Goal: Task Accomplishment & Management: Manage account settings

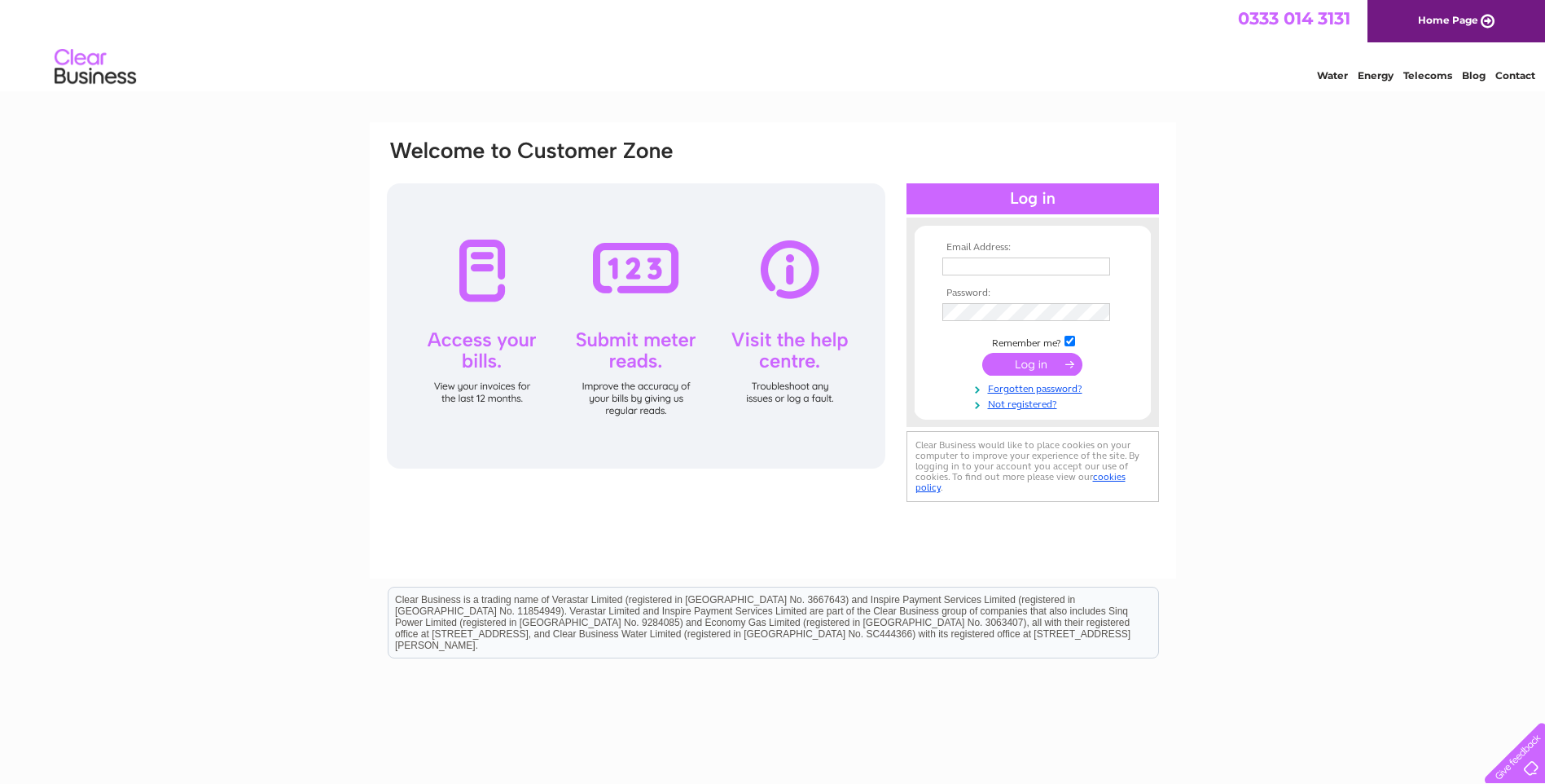
type input "[EMAIL_ADDRESS][DOMAIN_NAME]"
click at [1017, 365] on input "submit" at bounding box center [1033, 364] width 100 height 23
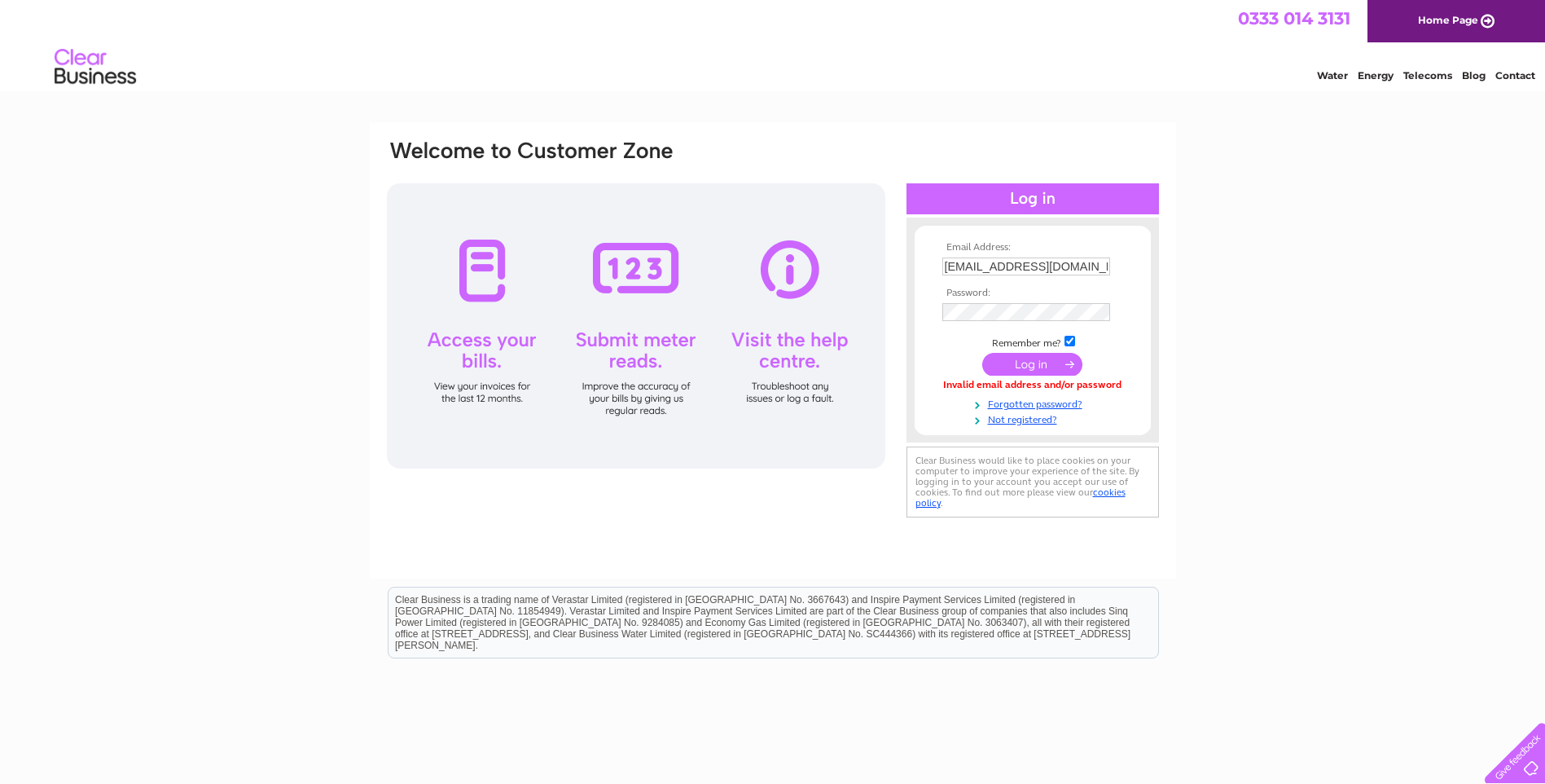
click at [1038, 367] on input "submit" at bounding box center [1033, 364] width 100 height 23
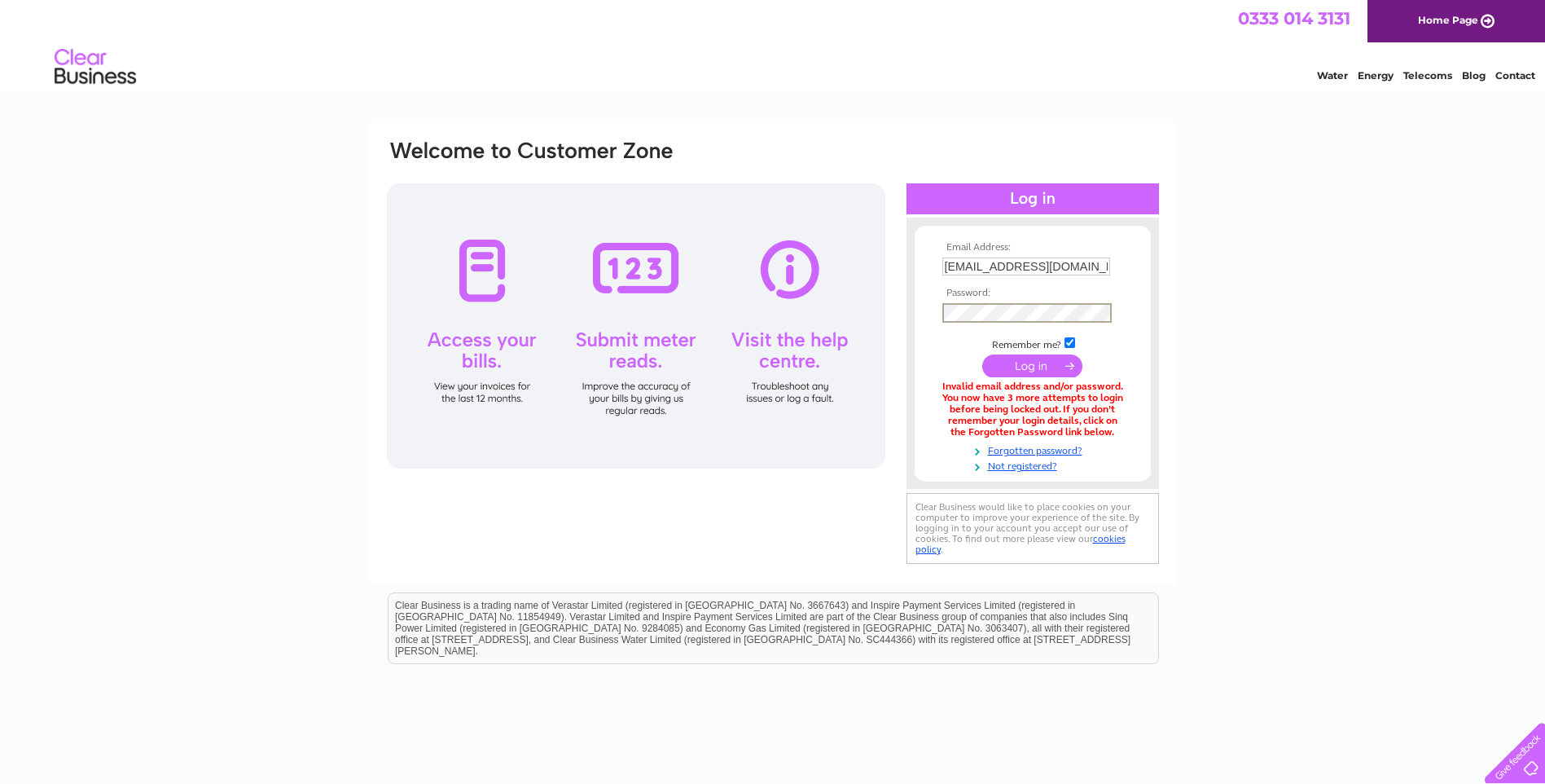
click at [917, 318] on form "Email Address: macalbani@aol.com Password:" at bounding box center [1033, 356] width 236 height 230
click at [1033, 363] on input "submit" at bounding box center [1033, 366] width 100 height 23
